Goal: Task Accomplishment & Management: Use online tool/utility

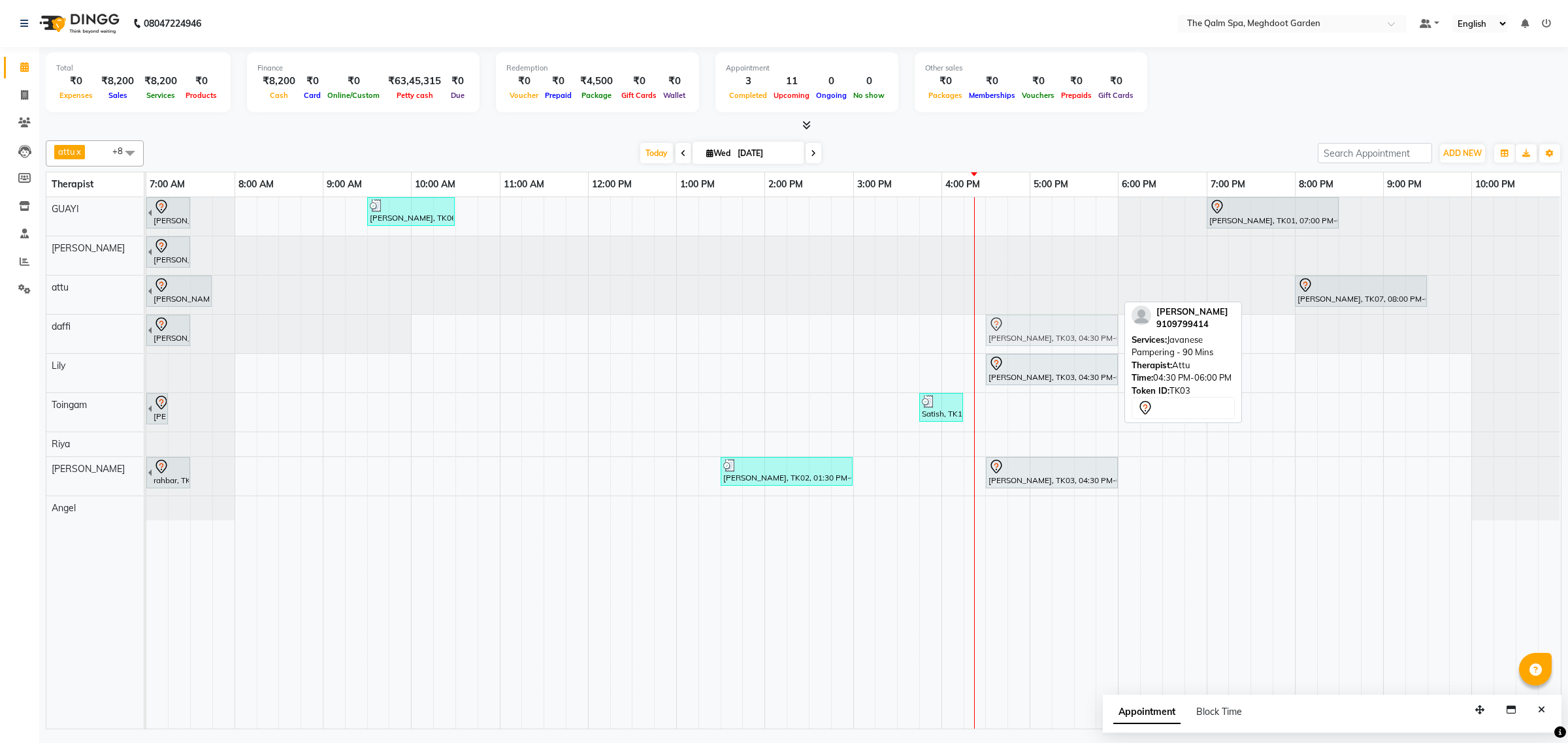
drag, startPoint x: 1006, startPoint y: 293, endPoint x: 1010, endPoint y: 324, distance: 31.3
click at [1010, 324] on tbody "[PERSON_NAME], TK01, 06:00 AM-07:30 AM, Javanese Pampering - 90 Mins Akshay Shu…" at bounding box center [853, 359] width 1414 height 324
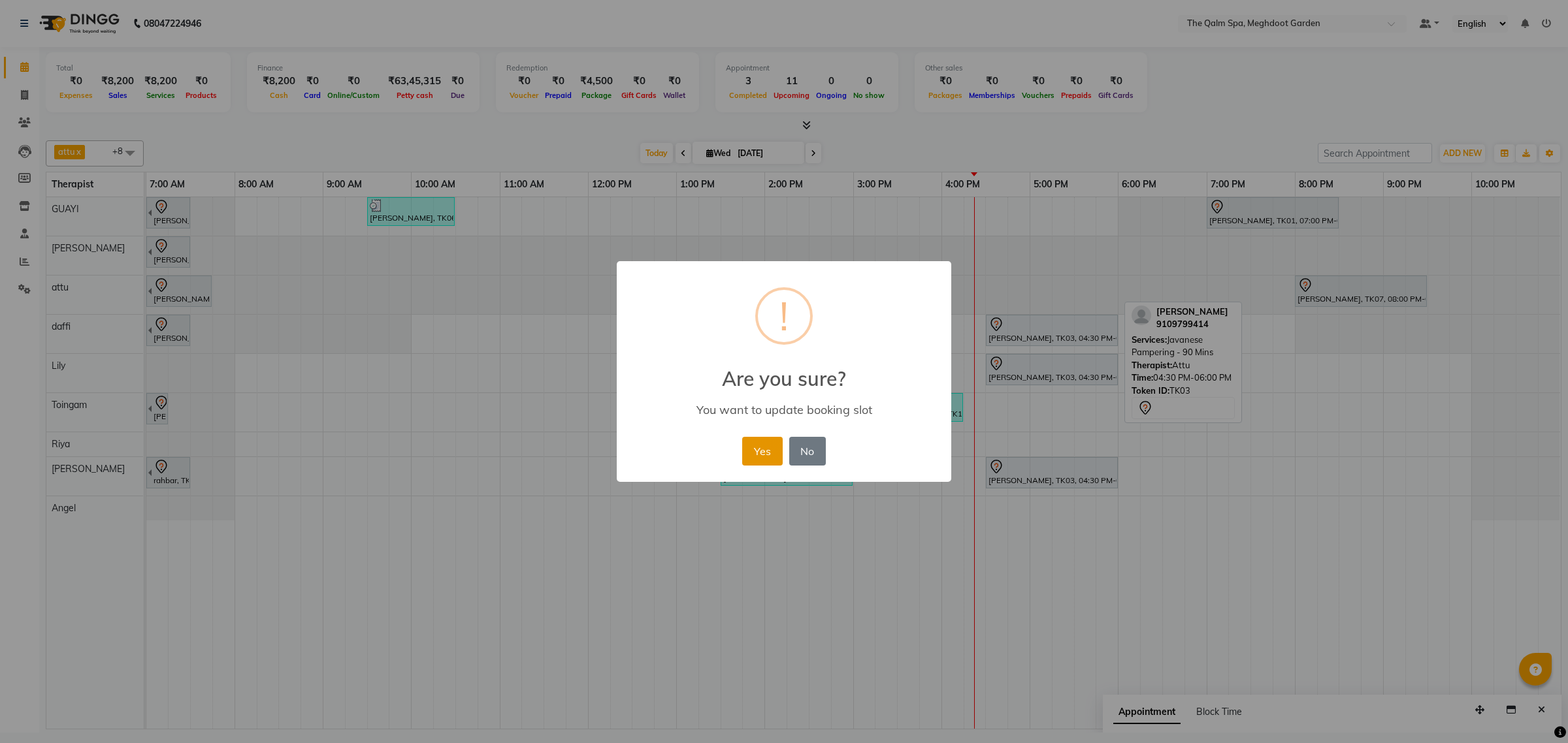
click at [765, 450] on button "Yes" at bounding box center [762, 450] width 39 height 29
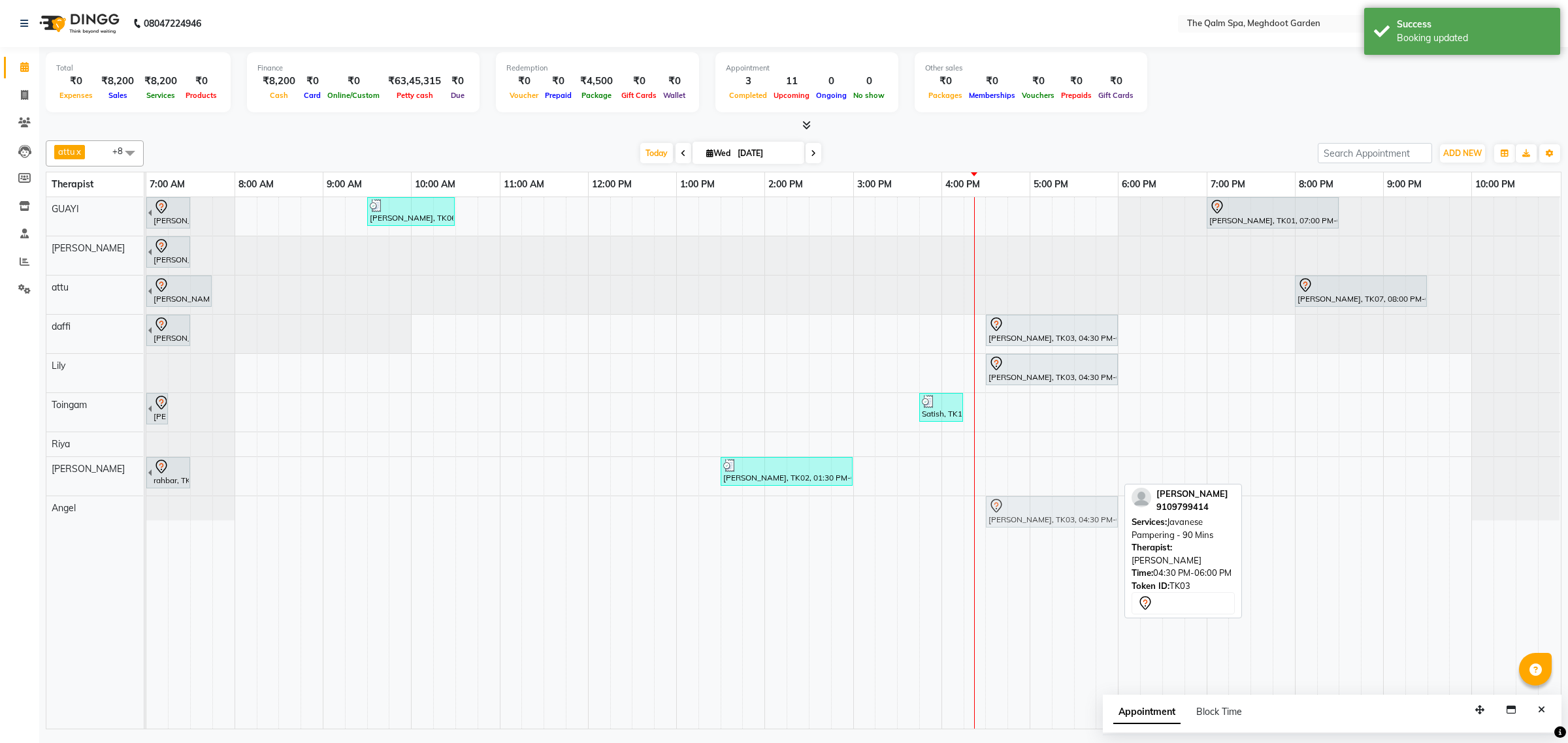
drag, startPoint x: 1007, startPoint y: 475, endPoint x: 1007, endPoint y: 500, distance: 25.0
click at [1010, 508] on tbody "[PERSON_NAME], TK01, 06:00 AM-07:30 AM, Javanese Pampering - 90 Mins Akshay Shu…" at bounding box center [853, 359] width 1414 height 324
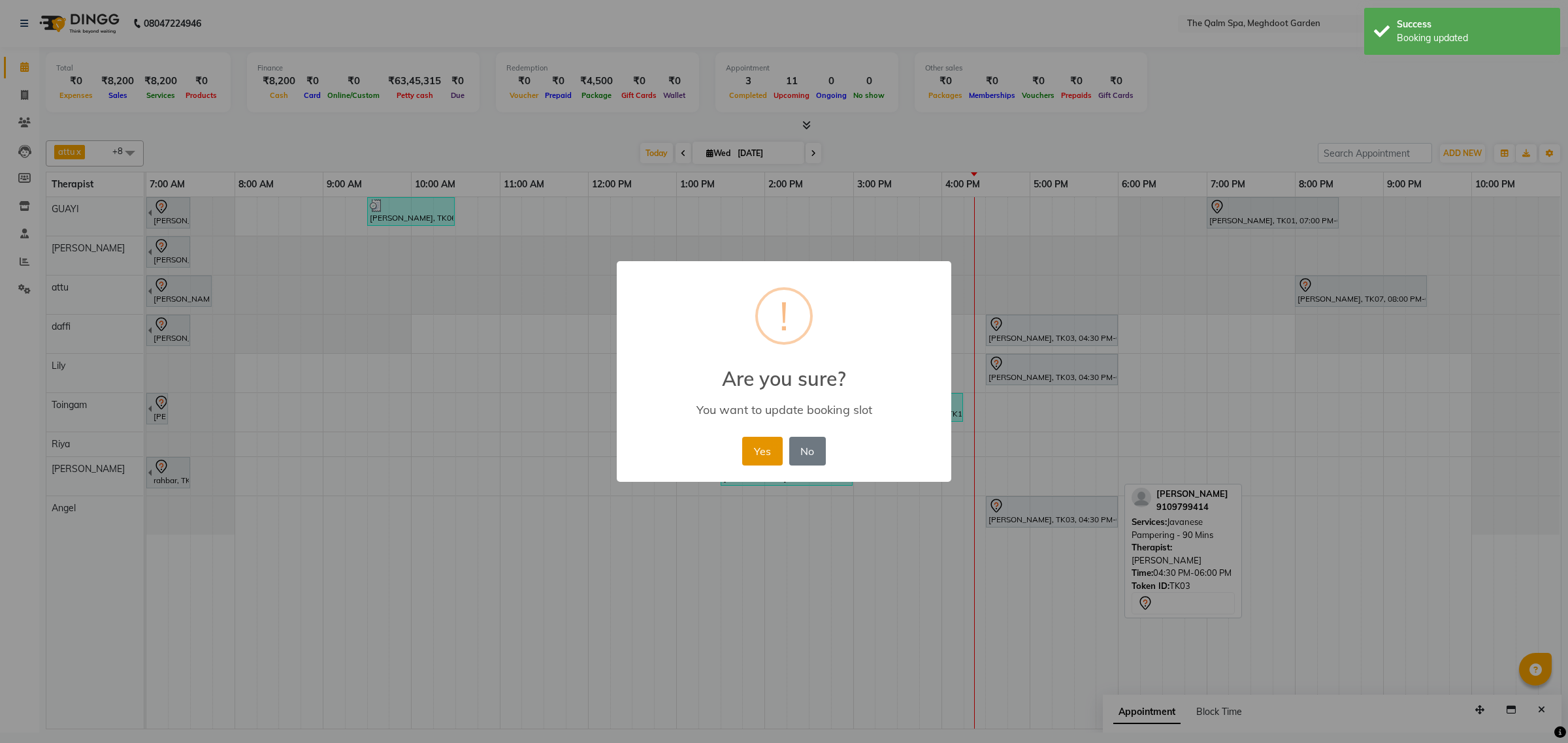
click at [771, 454] on button "Yes" at bounding box center [762, 450] width 39 height 29
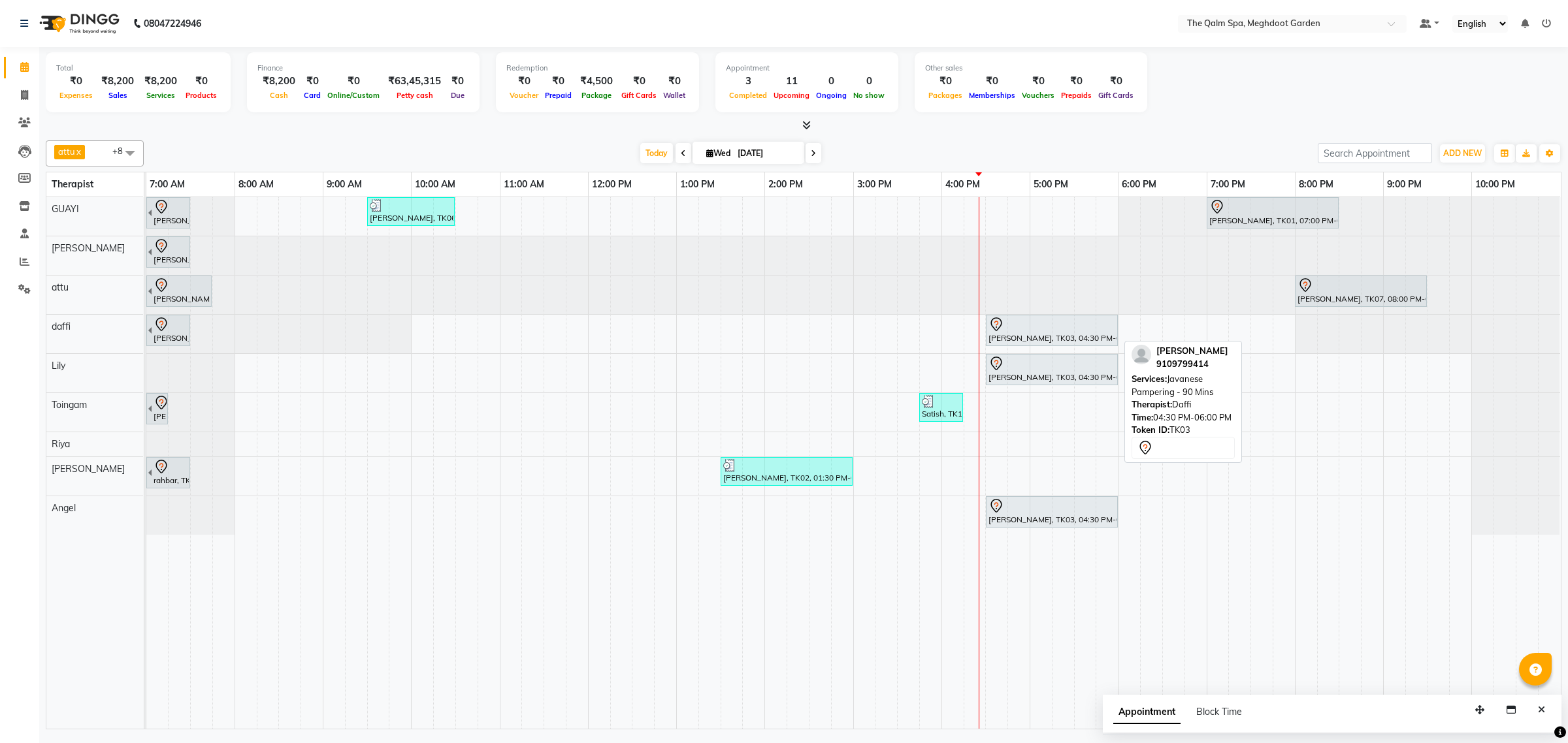
click at [1017, 331] on div at bounding box center [1052, 324] width 127 height 15
select select "7"
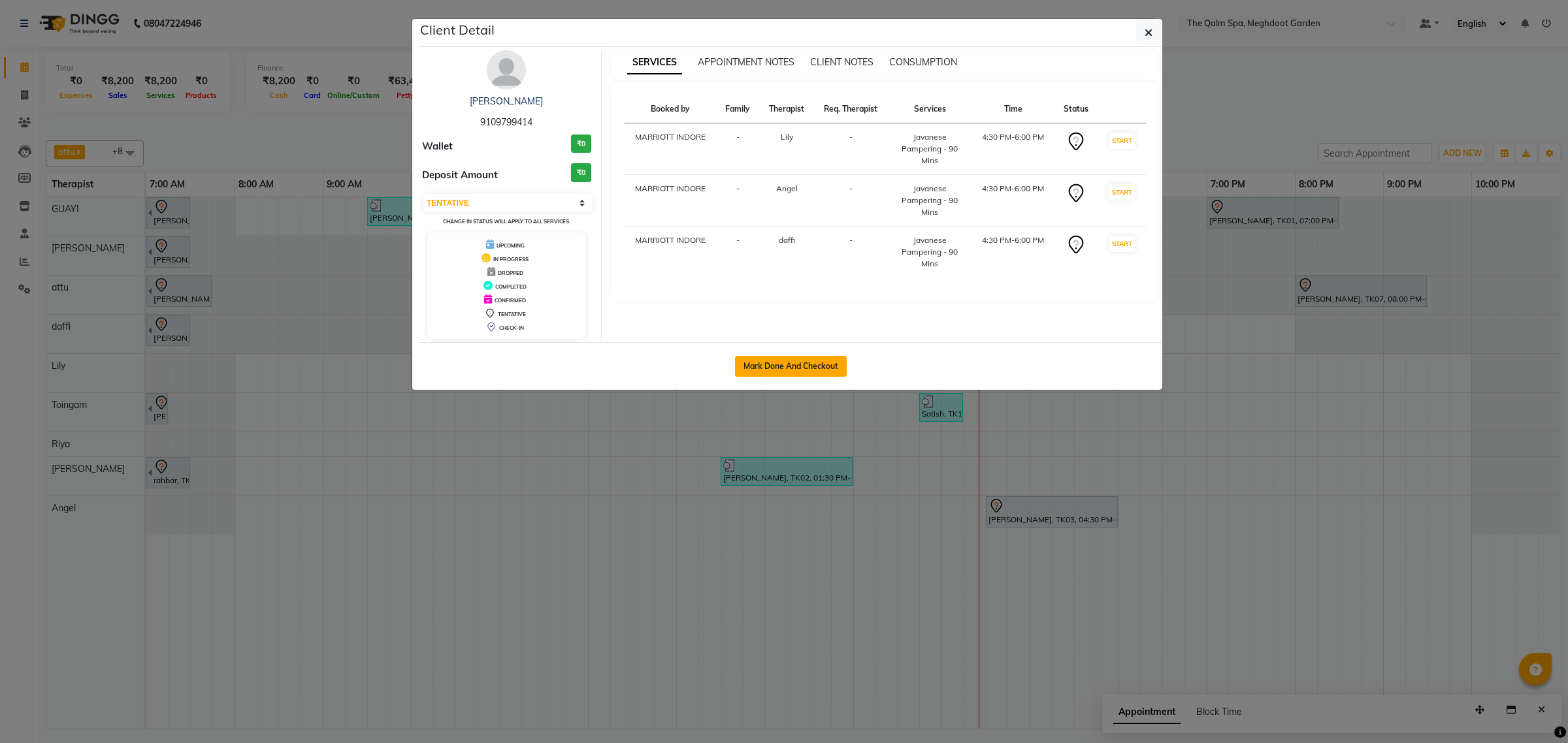
click at [814, 370] on button "Mark Done And Checkout" at bounding box center [791, 366] width 112 height 21
select select "service"
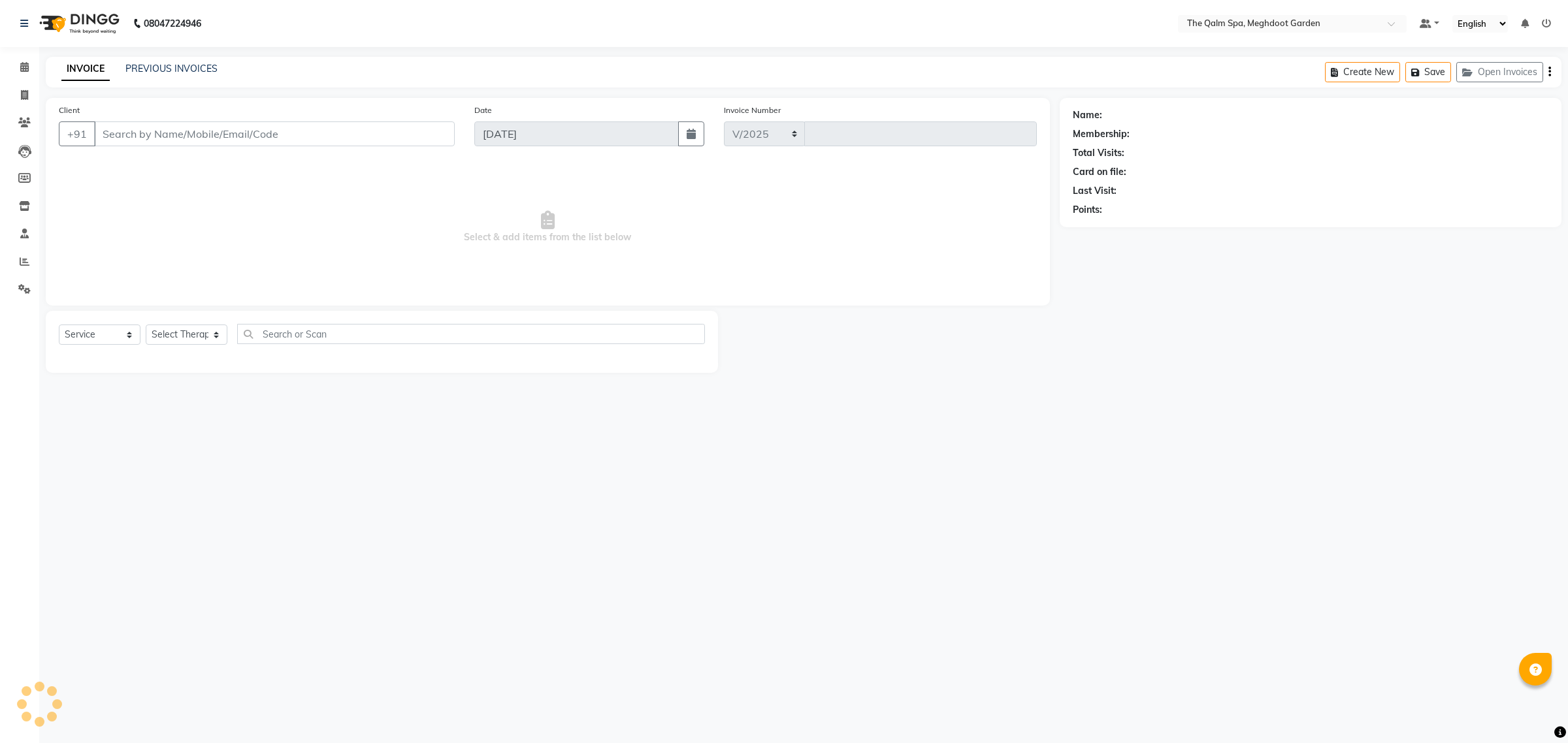
select select "6401"
type input "1904"
type input "9109799414"
select select "75413"
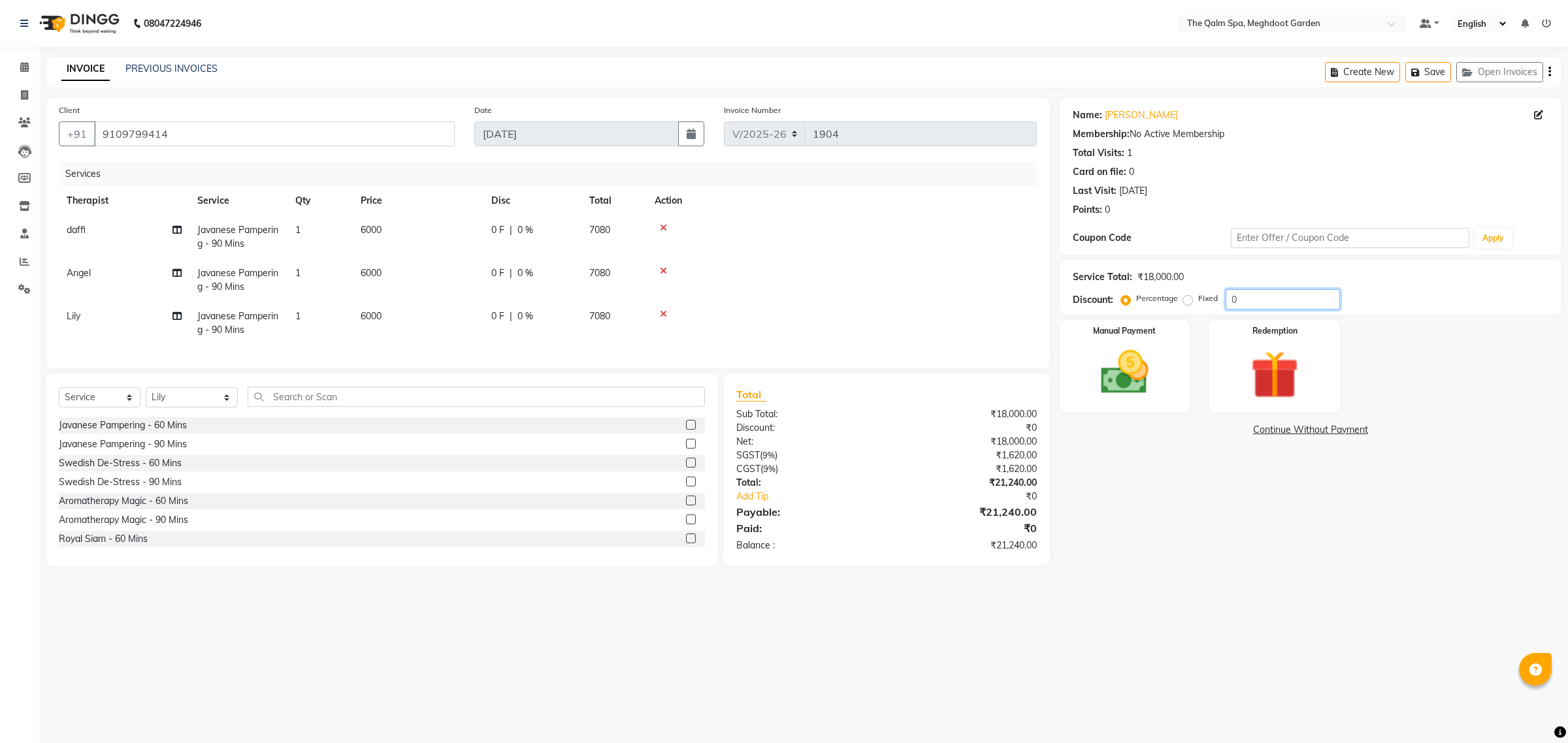
click at [1266, 297] on input "0" at bounding box center [1283, 300] width 115 height 20
type input "20"
drag, startPoint x: 1117, startPoint y: 353, endPoint x: 1110, endPoint y: 351, distance: 7.3
click at [1109, 351] on img at bounding box center [1124, 373] width 81 height 57
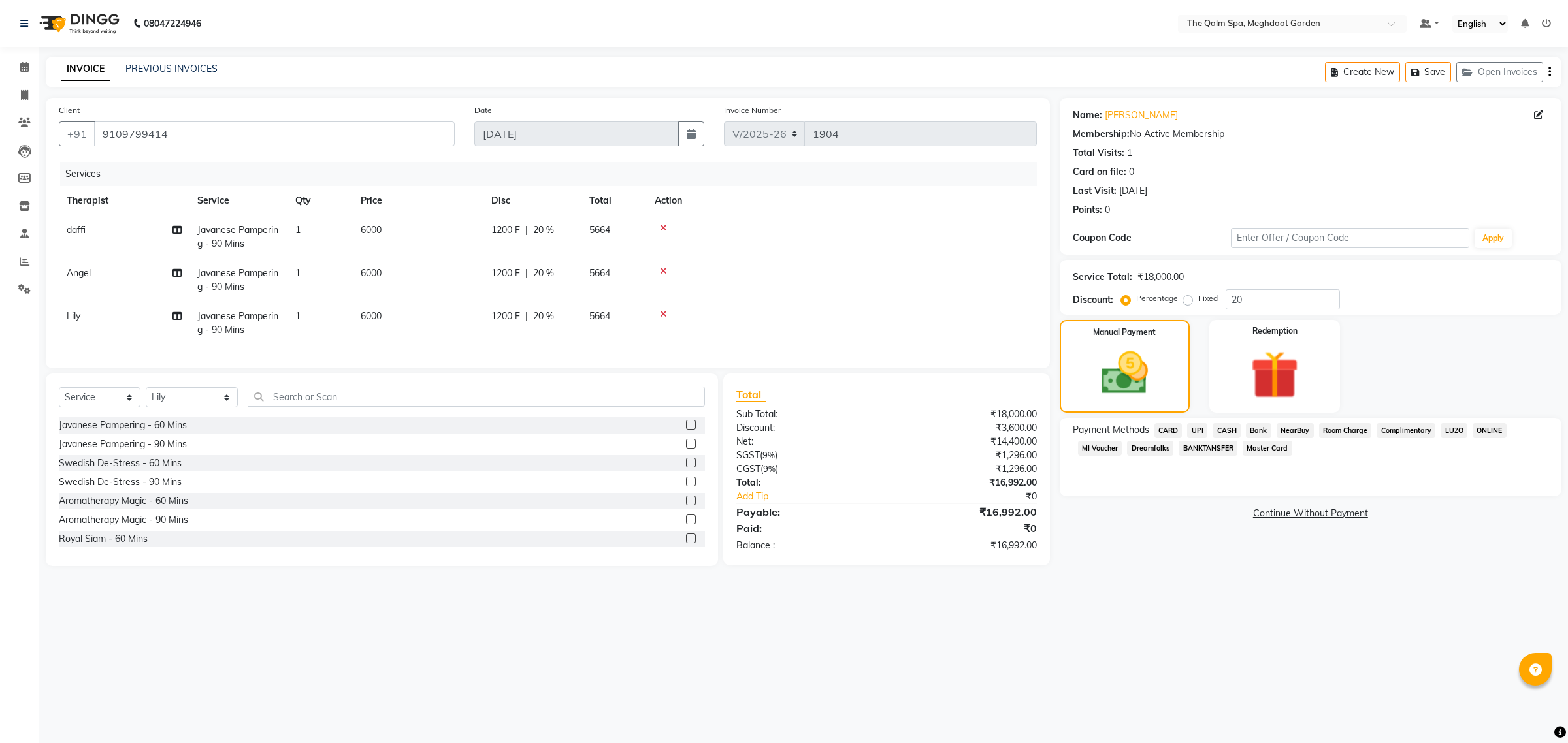
click at [1172, 429] on span "CARD" at bounding box center [1168, 430] width 28 height 15
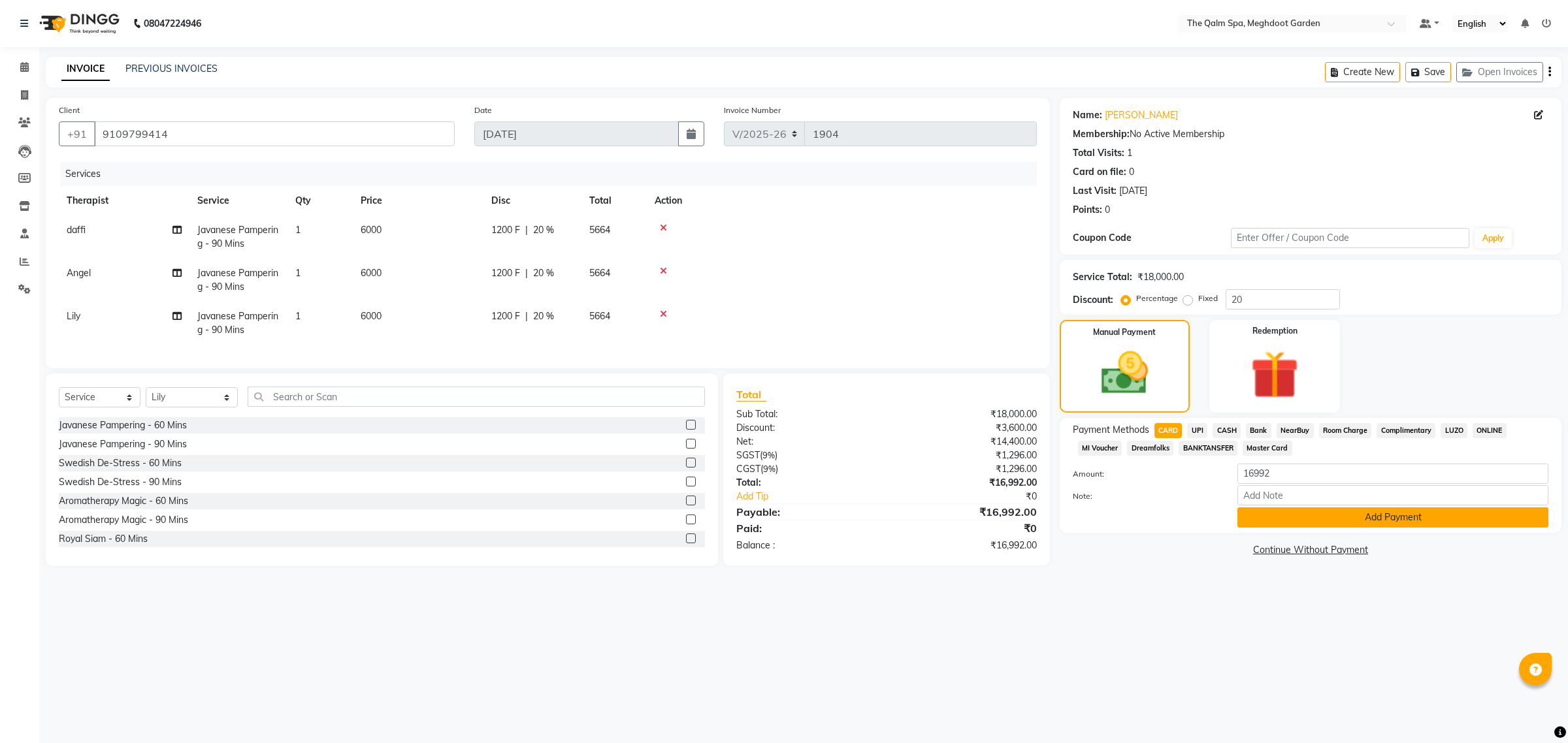
click at [1316, 520] on button "Add Payment" at bounding box center [1393, 518] width 311 height 20
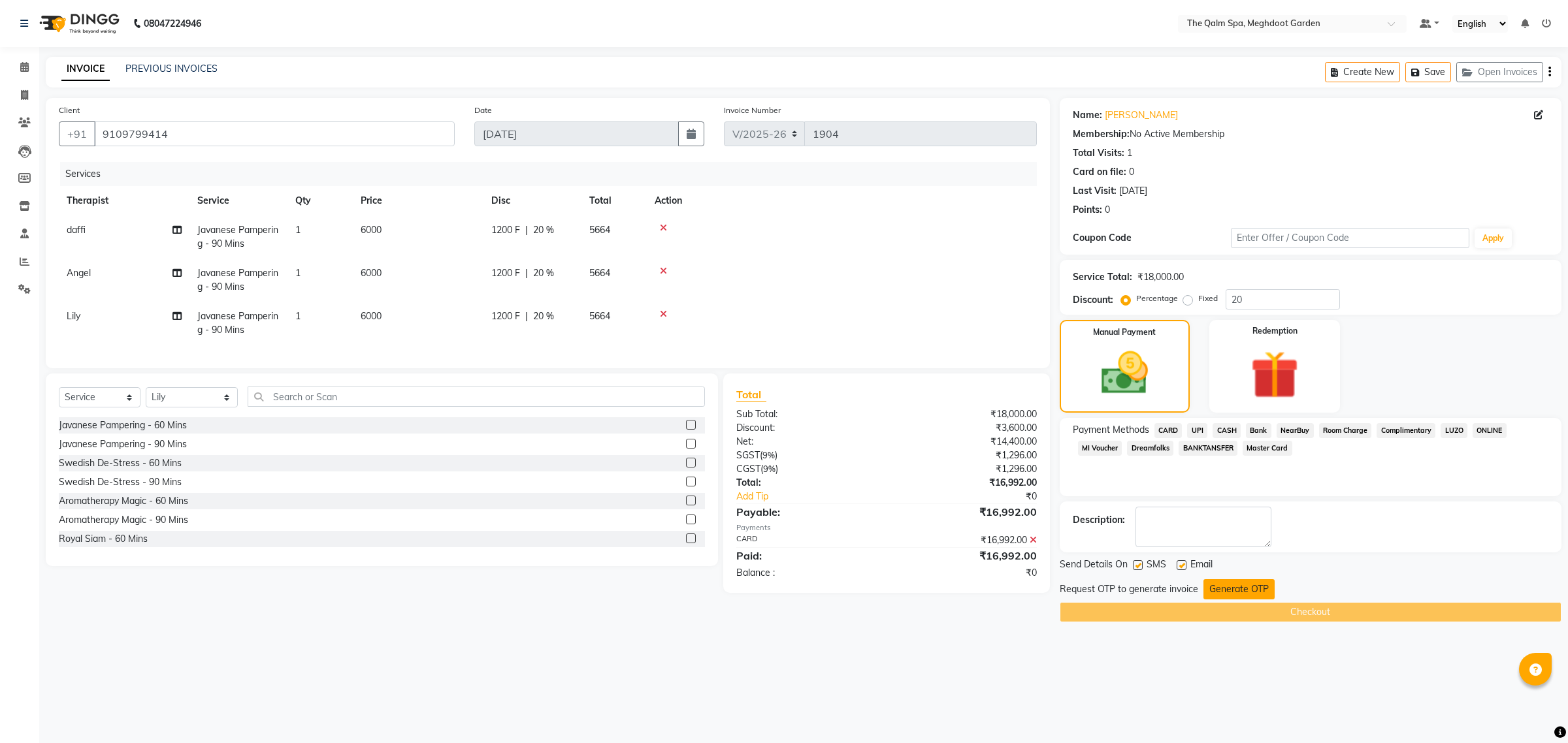
click at [1253, 595] on button "Generate OTP" at bounding box center [1239, 589] width 71 height 20
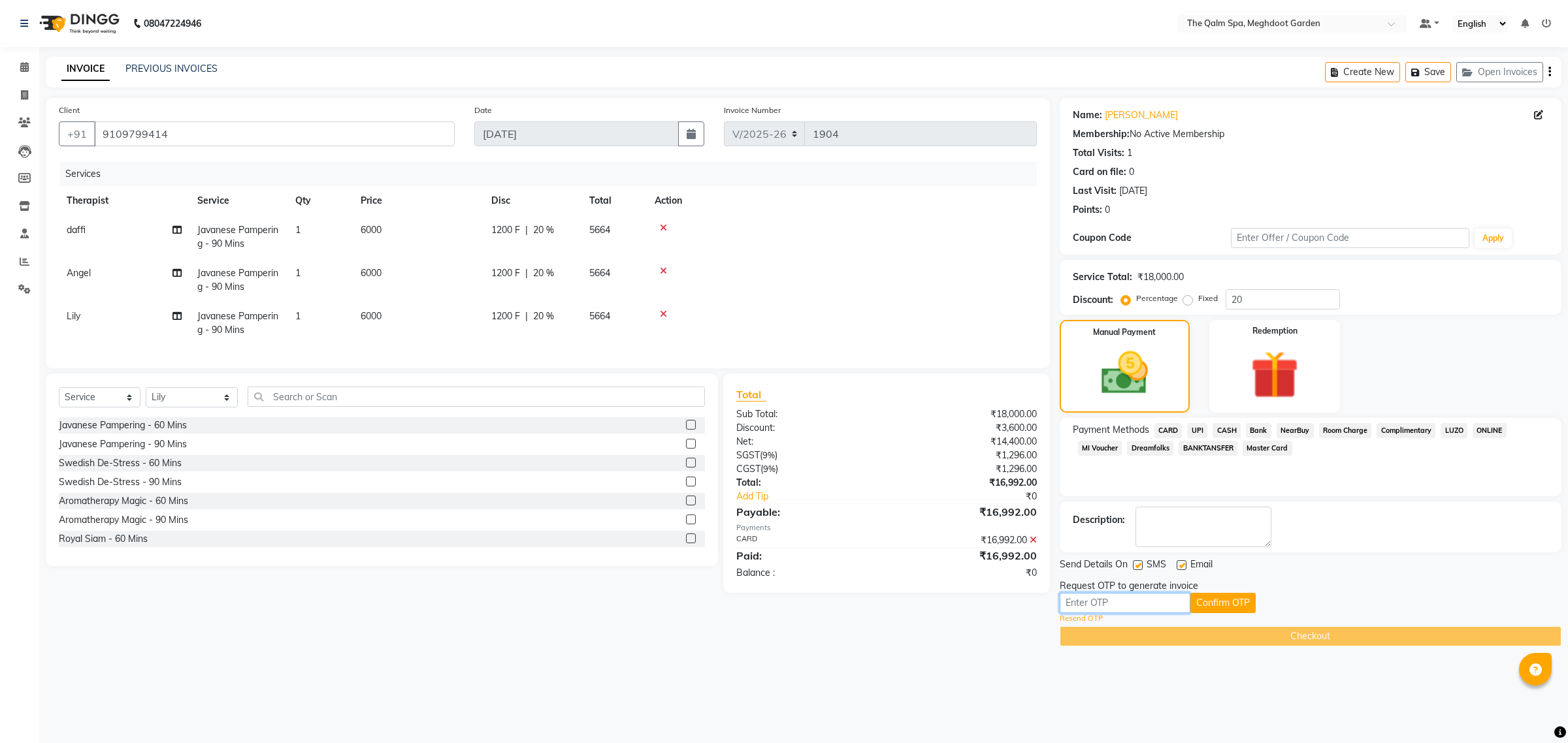
click at [1163, 598] on input "text" at bounding box center [1125, 603] width 131 height 20
type input "3526"
click at [1223, 604] on button "Confirm OTP" at bounding box center [1223, 603] width 65 height 20
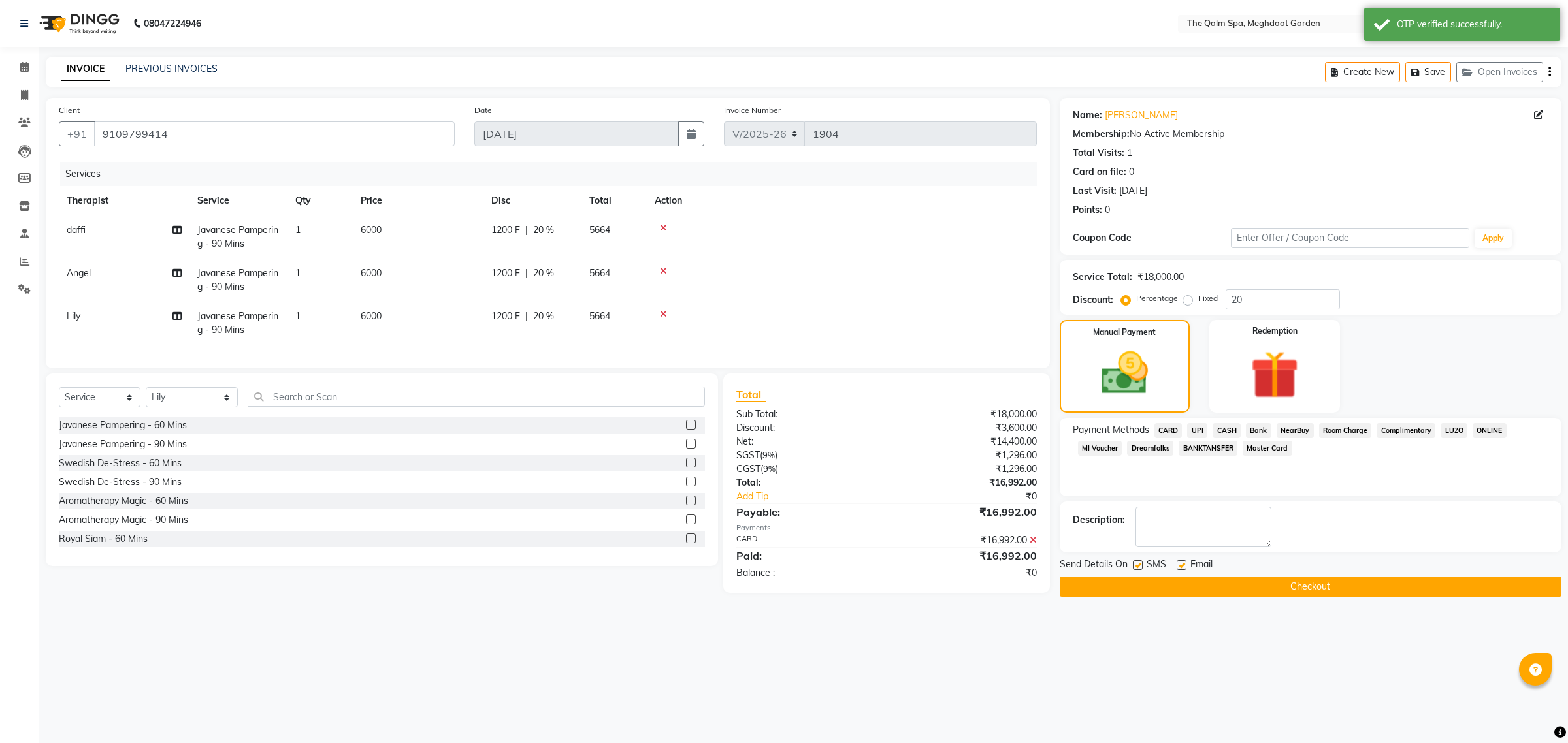
click at [1260, 591] on button "Checkout" at bounding box center [1311, 587] width 502 height 20
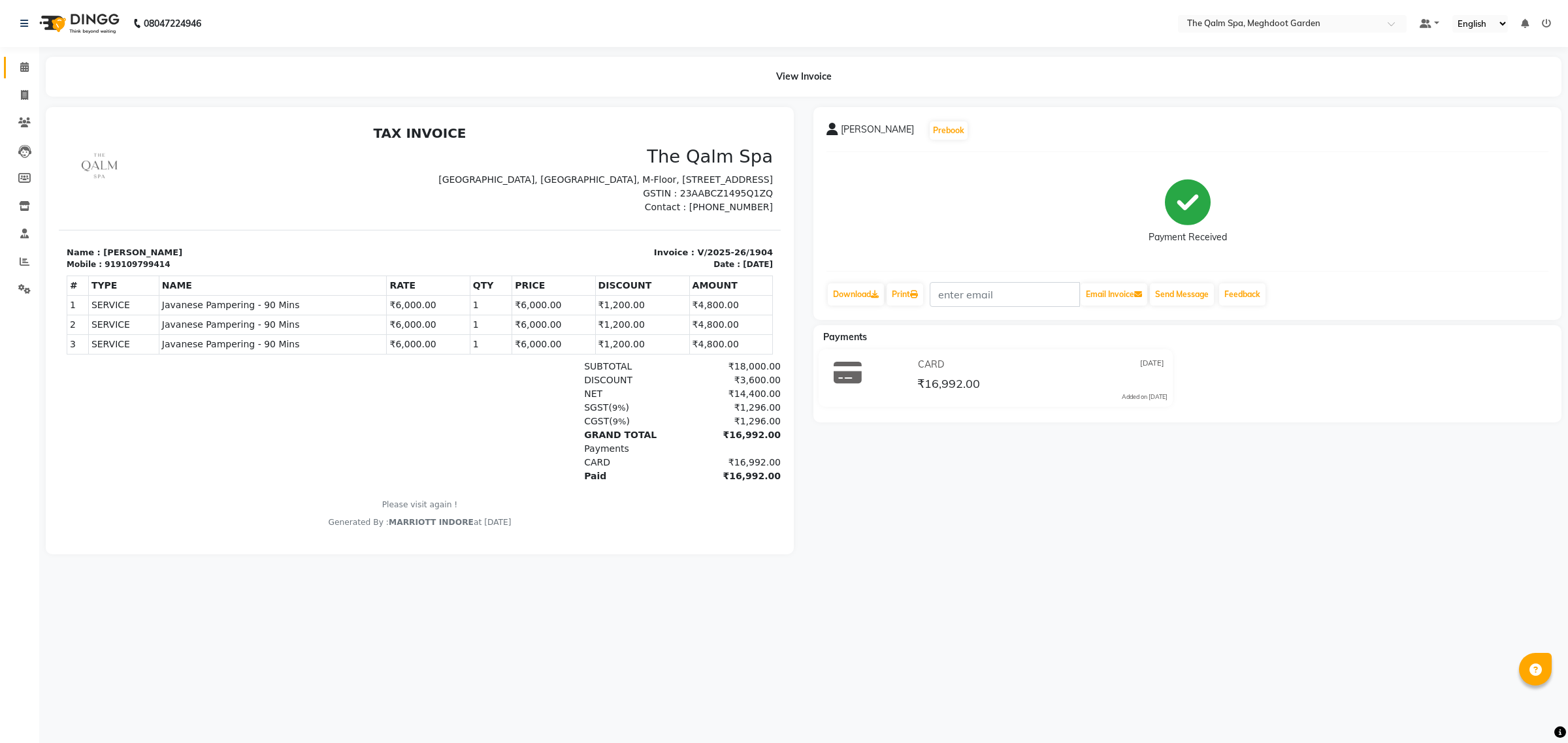
click at [23, 63] on icon at bounding box center [24, 67] width 9 height 10
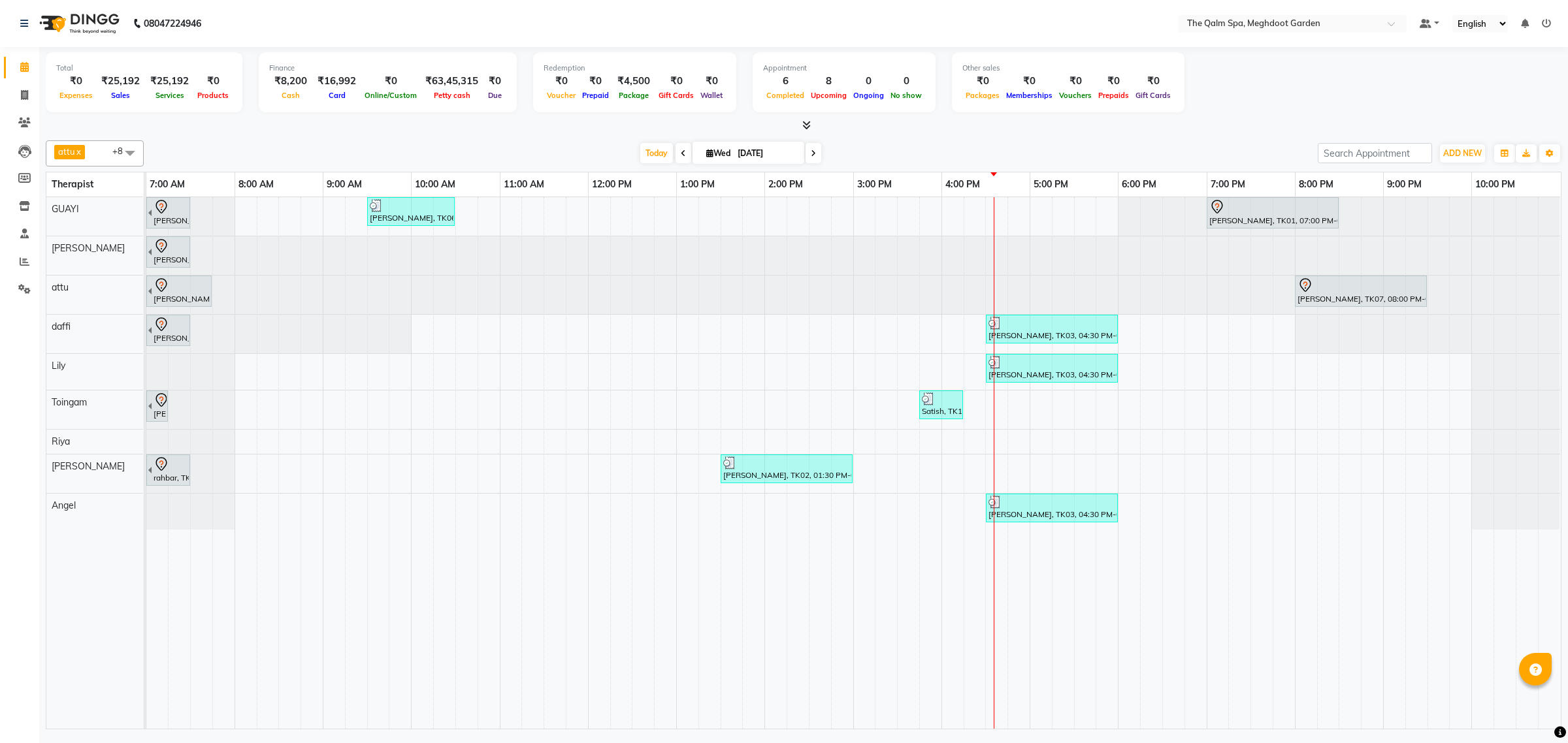
drag, startPoint x: 1037, startPoint y: 322, endPoint x: 1075, endPoint y: 395, distance: 82.3
click at [1055, 420] on div "[PERSON_NAME], TK01, 06:00 AM-07:30 AM, Javanese Pampering - 90 Mins Akshay Shu…" at bounding box center [853, 463] width 1415 height 532
